Goal: Find specific page/section: Find specific page/section

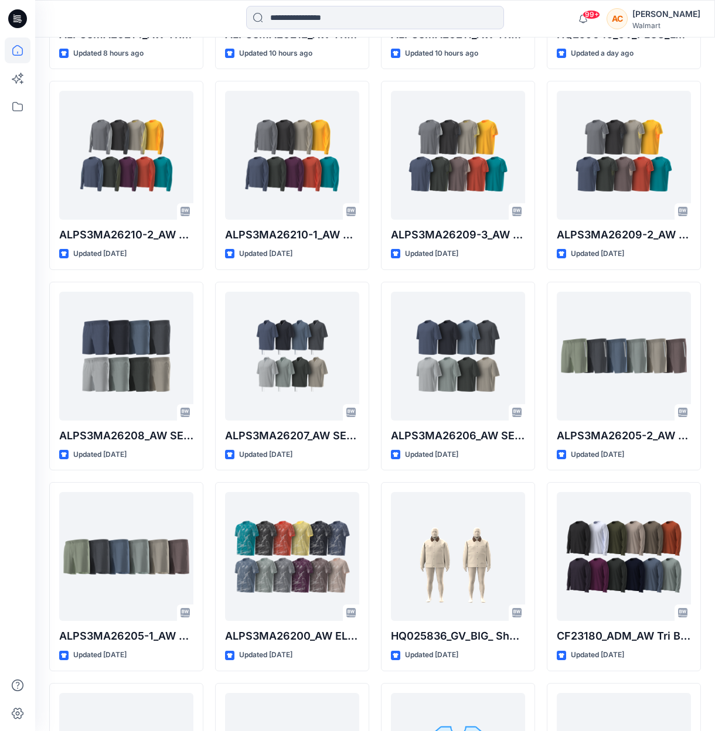
scroll to position [912, 0]
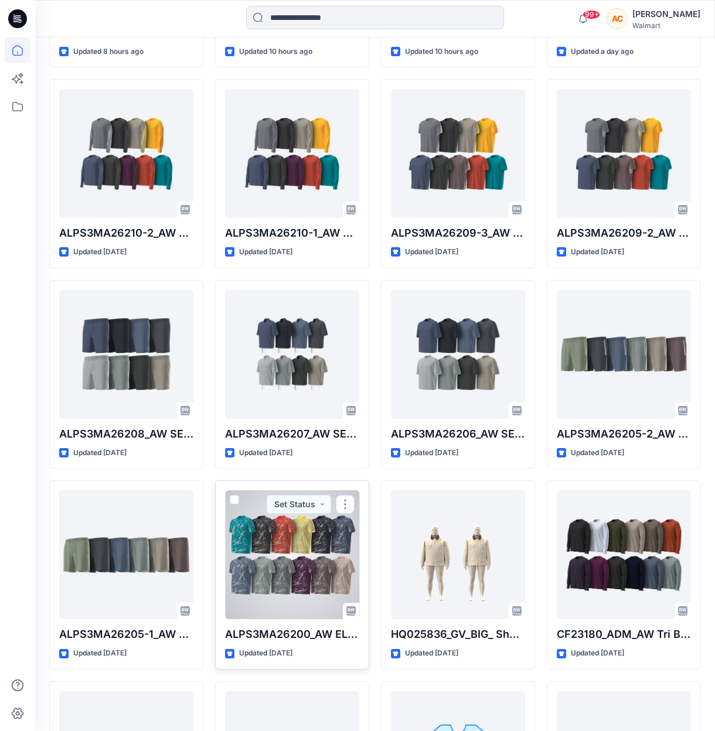
click at [306, 567] on div at bounding box center [292, 554] width 134 height 129
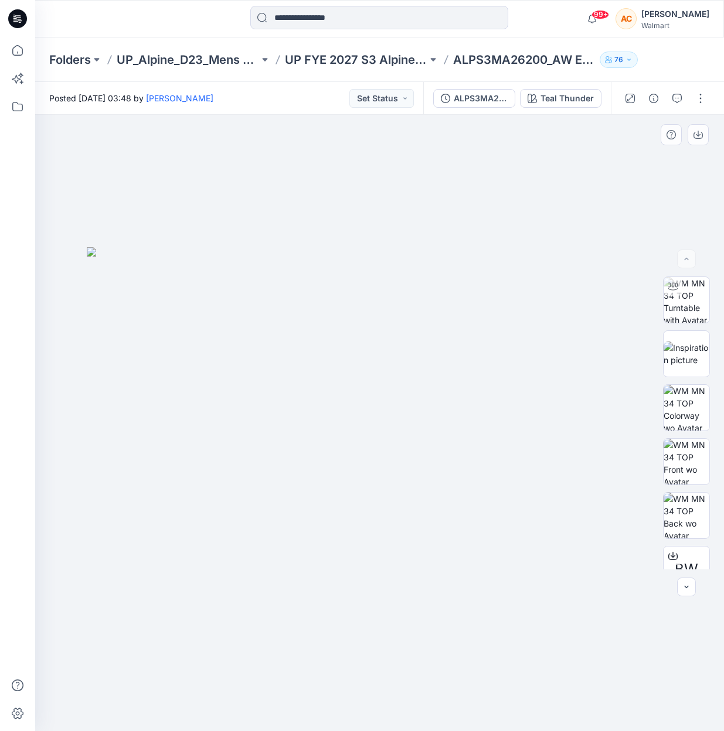
click at [178, 539] on img at bounding box center [380, 489] width 586 height 484
click at [540, 453] on img at bounding box center [686, 462] width 46 height 46
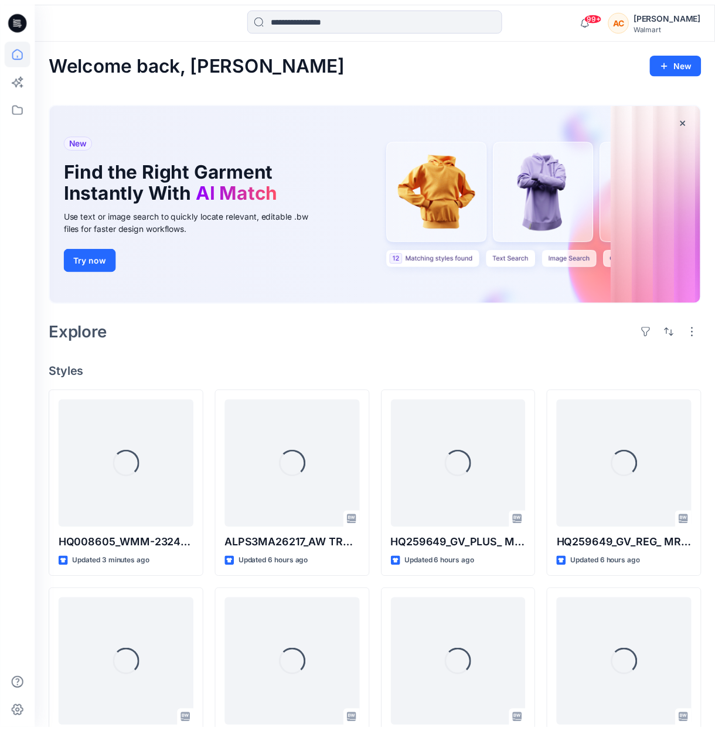
scroll to position [912, 0]
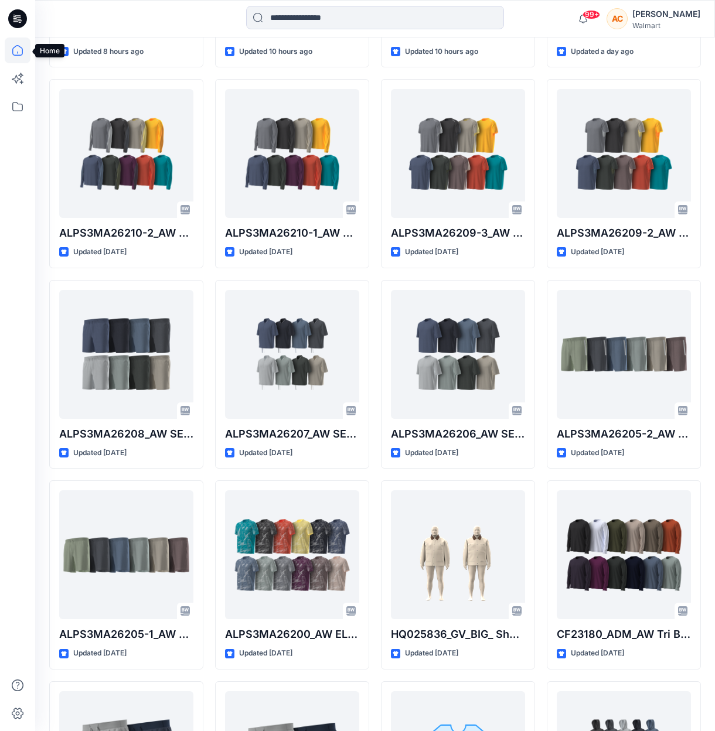
click at [15, 50] on icon at bounding box center [18, 51] width 26 height 26
click at [15, 19] on icon at bounding box center [17, 18] width 19 height 19
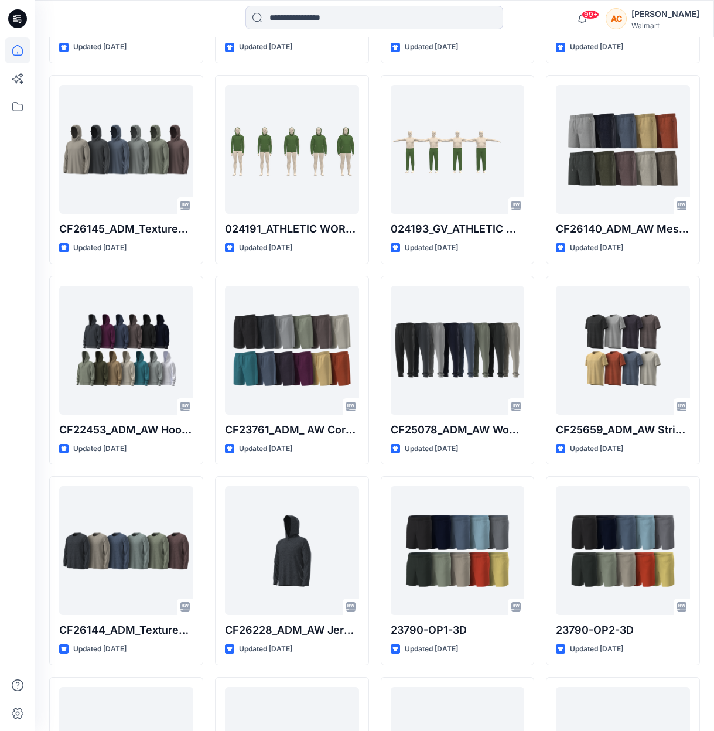
scroll to position [4535, 0]
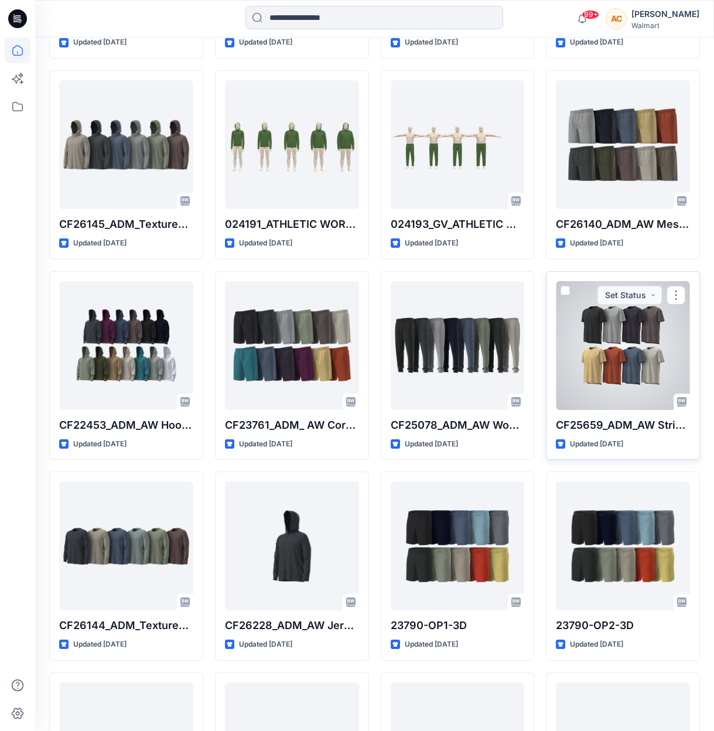
click at [540, 360] on div at bounding box center [623, 345] width 134 height 129
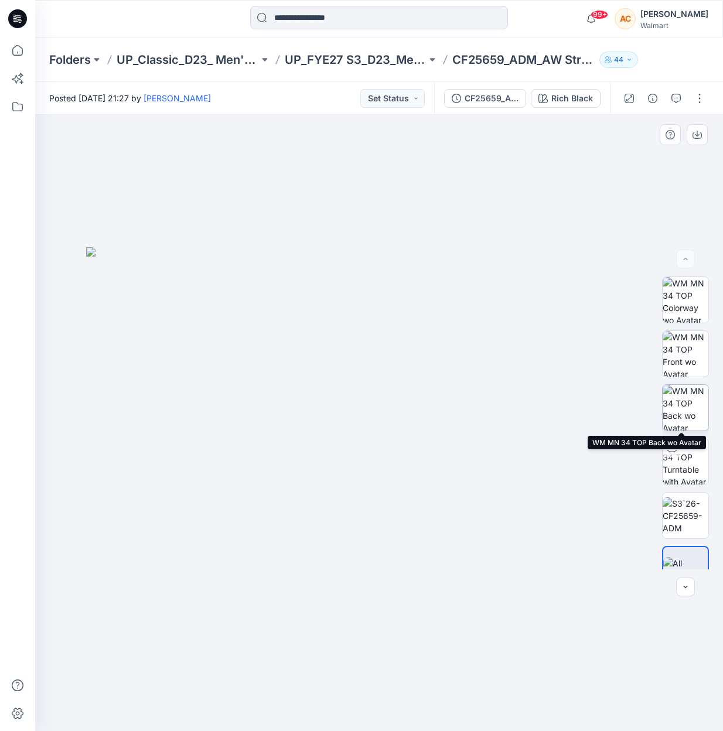
click at [540, 407] on img at bounding box center [686, 408] width 46 height 46
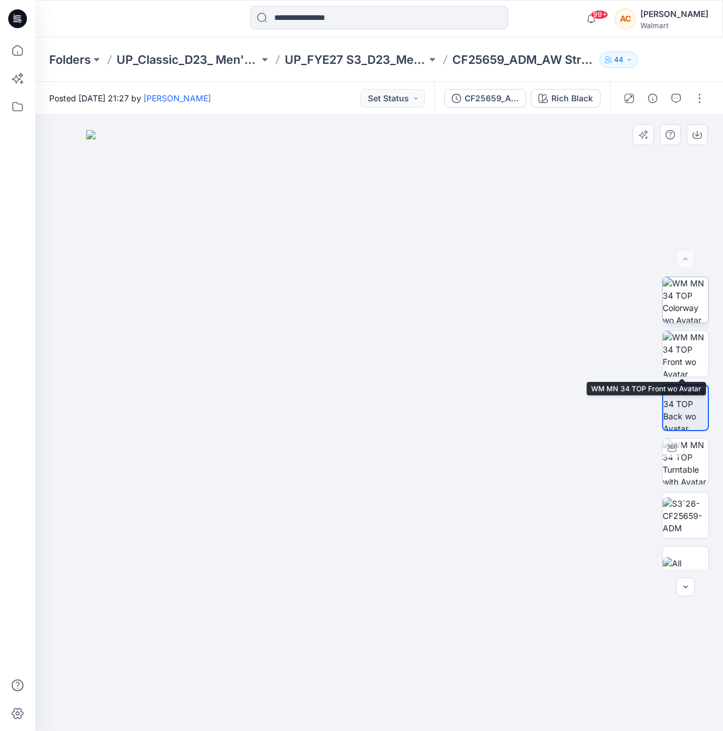
click at [540, 304] on img at bounding box center [686, 300] width 46 height 46
click at [540, 345] on img at bounding box center [686, 354] width 46 height 46
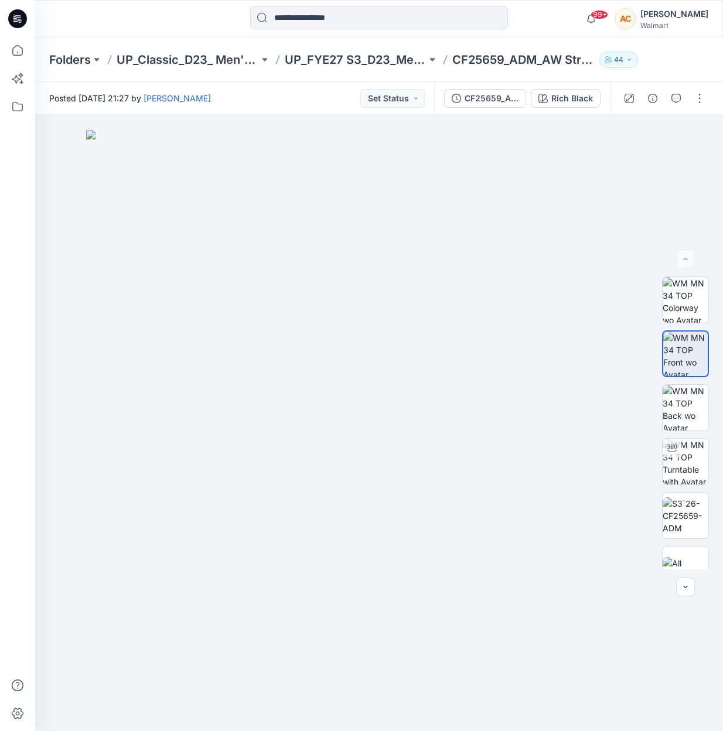
click at [540, 60] on button "44" at bounding box center [618, 60] width 39 height 16
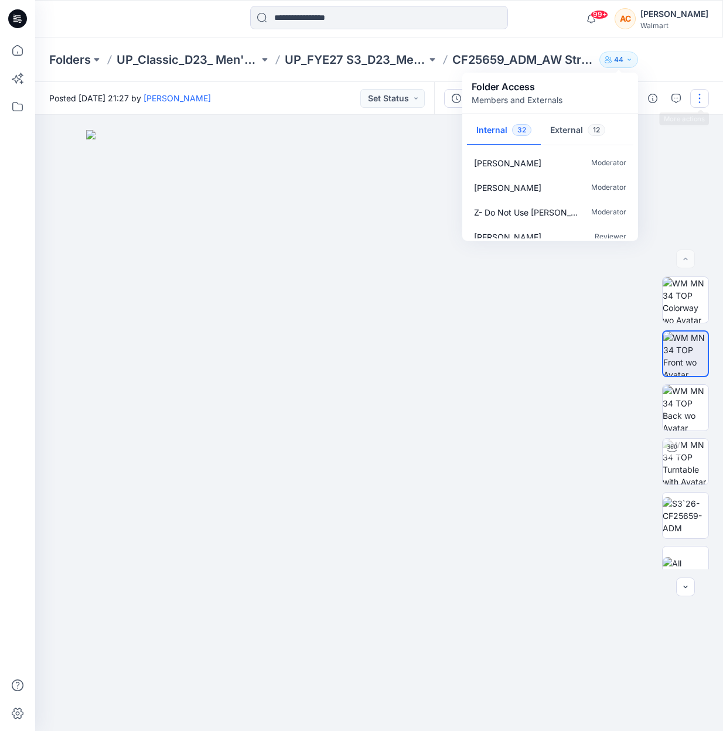
click at [540, 96] on button "button" at bounding box center [699, 98] width 19 height 19
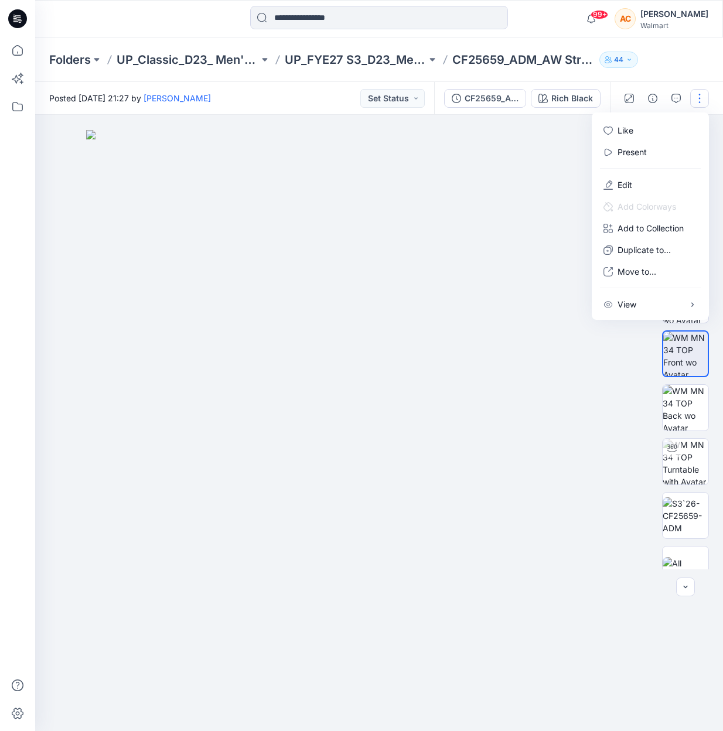
click at [540, 15] on div "[PERSON_NAME]" at bounding box center [675, 14] width 68 height 14
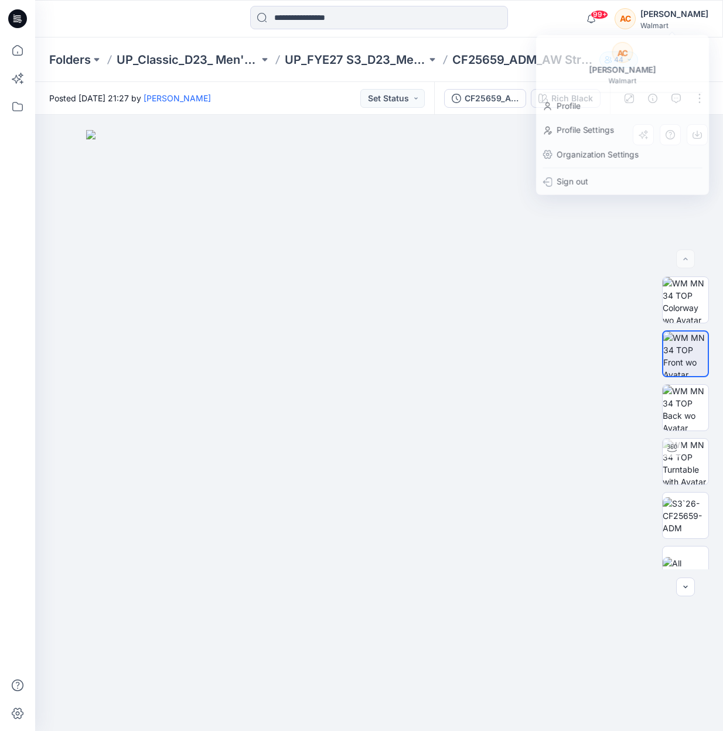
click at [127, 220] on img at bounding box center [379, 430] width 586 height 601
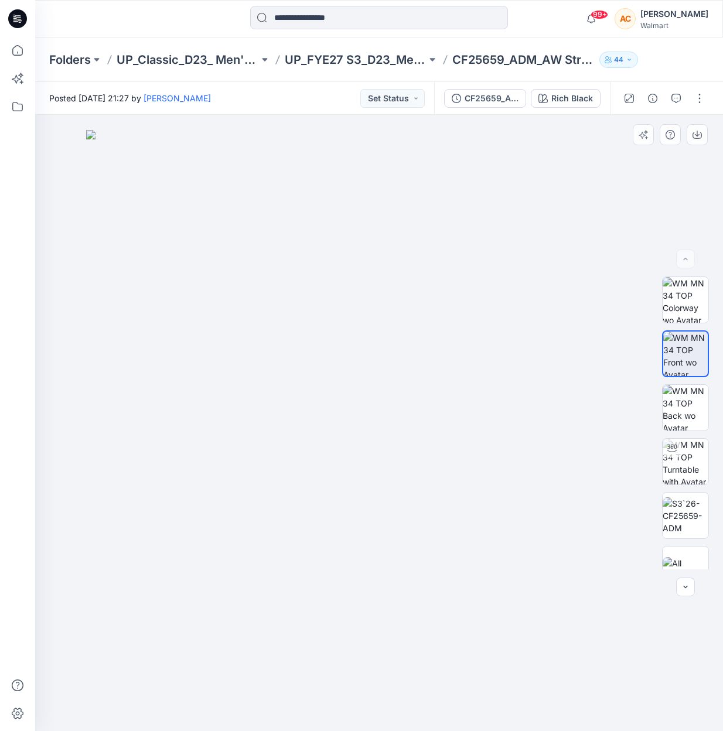
click at [154, 177] on img at bounding box center [379, 430] width 586 height 601
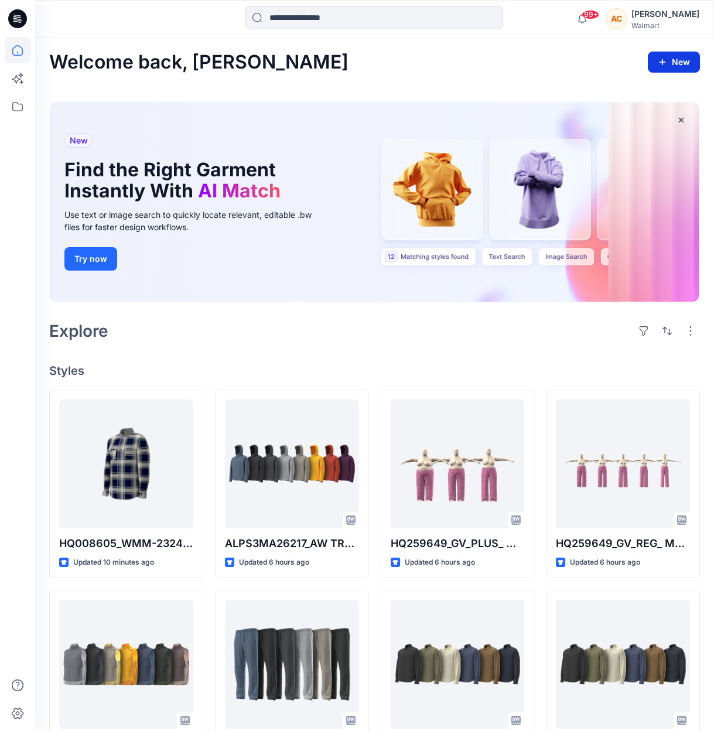
click at [540, 59] on icon "button" at bounding box center [662, 61] width 9 height 9
click at [540, 93] on p "New Style" at bounding box center [637, 91] width 39 height 14
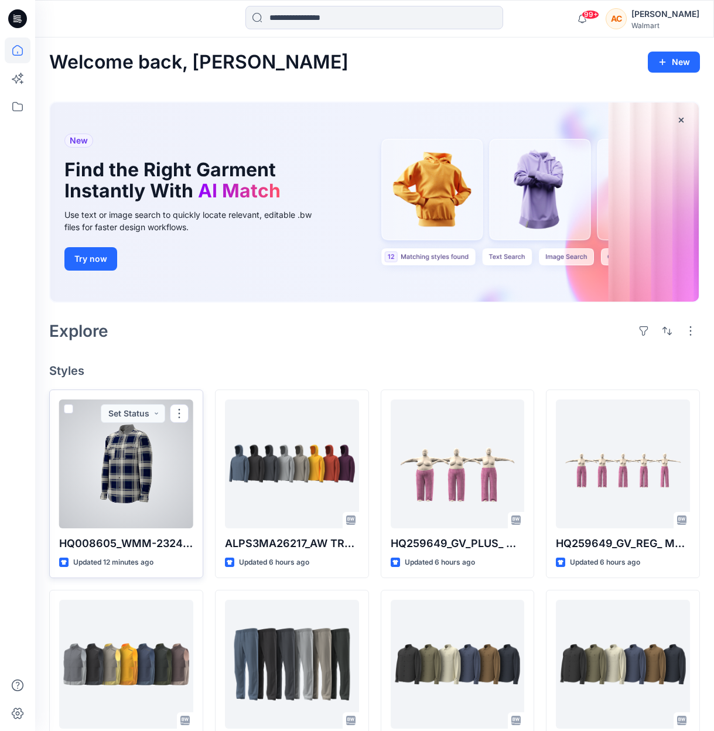
click at [138, 471] on div at bounding box center [126, 464] width 134 height 129
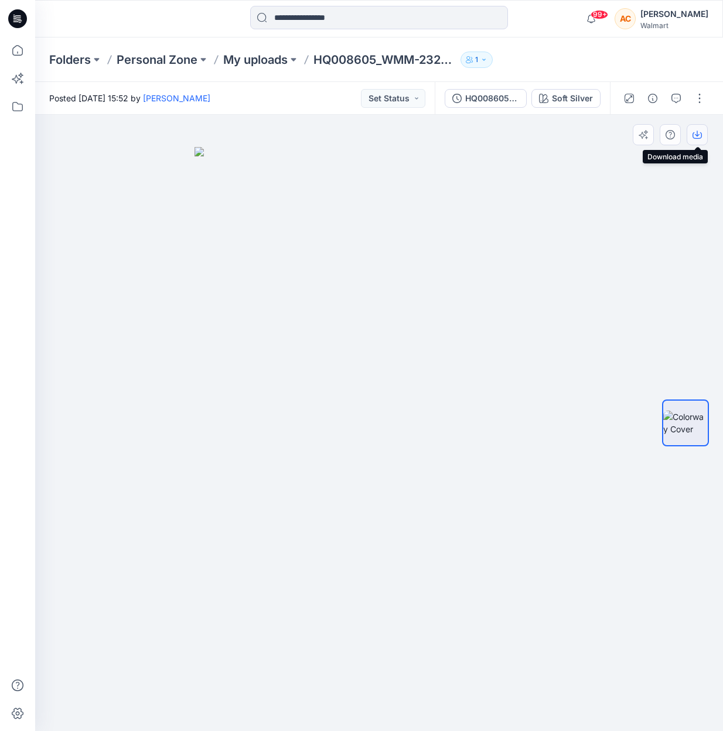
click at [540, 135] on icon "button" at bounding box center [697, 135] width 9 height 6
